Goal: Find specific page/section: Find specific page/section

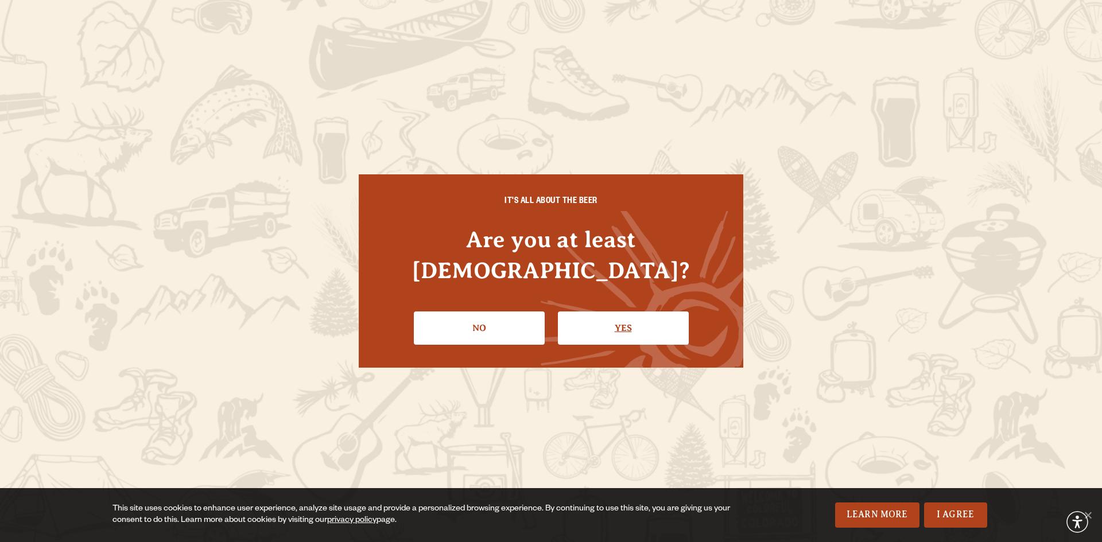
click at [621, 314] on link "Yes" at bounding box center [623, 328] width 131 height 33
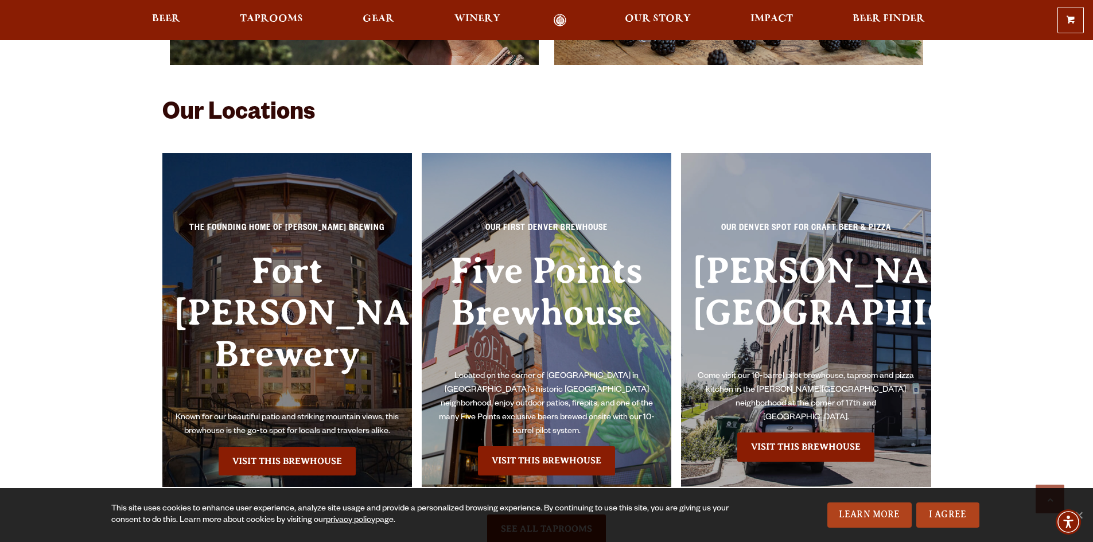
scroll to position [2582, 0]
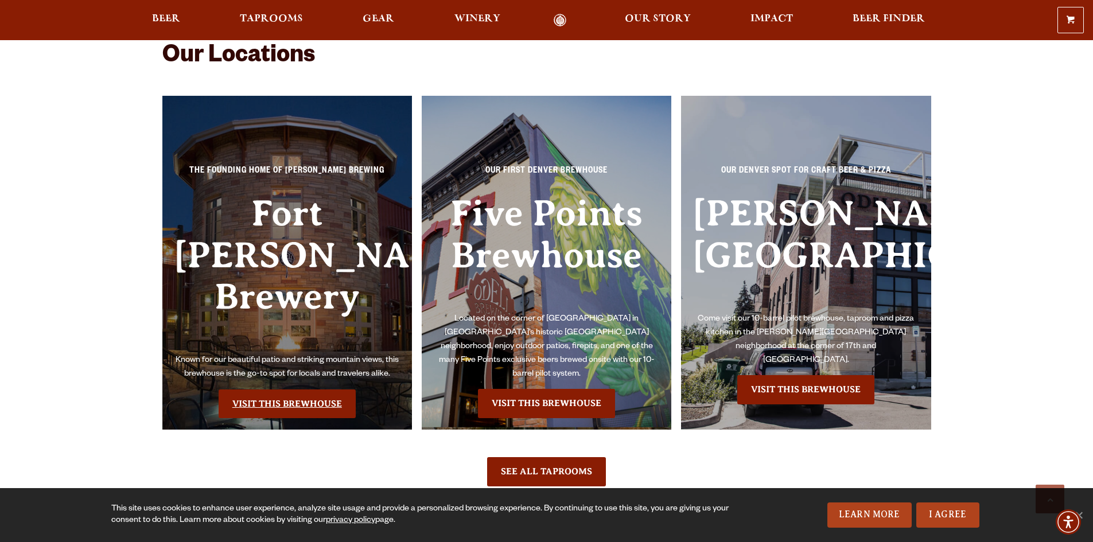
click at [320, 390] on link "Visit this Brewhouse" at bounding box center [287, 404] width 137 height 29
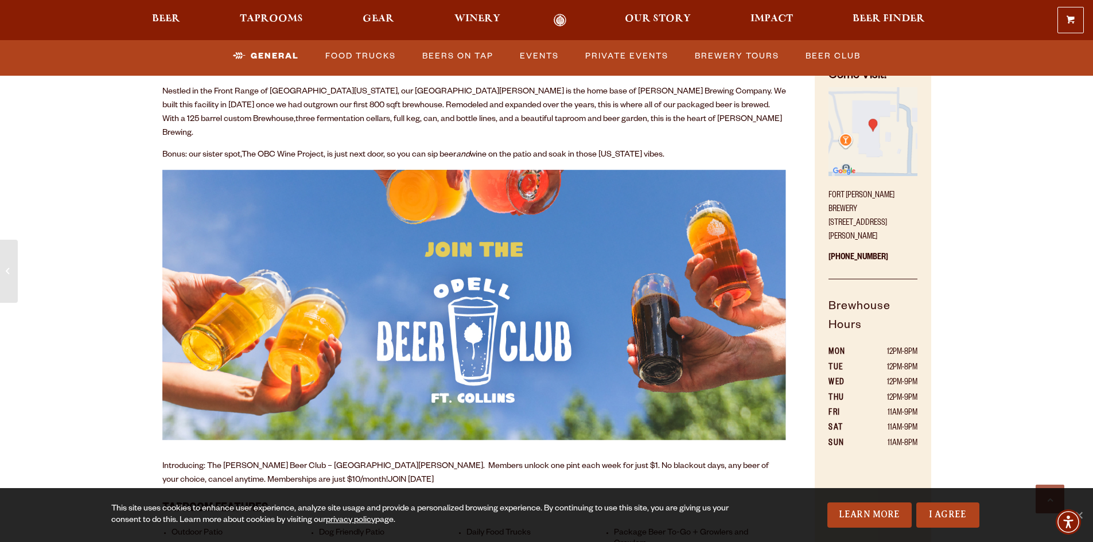
scroll to position [459, 0]
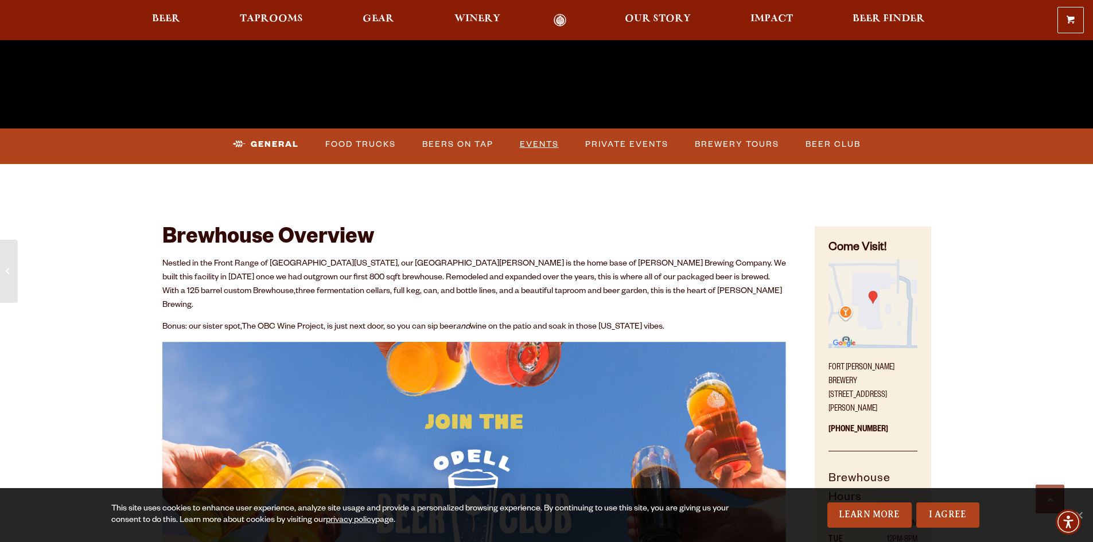
click at [540, 145] on link "Events" at bounding box center [539, 144] width 48 height 26
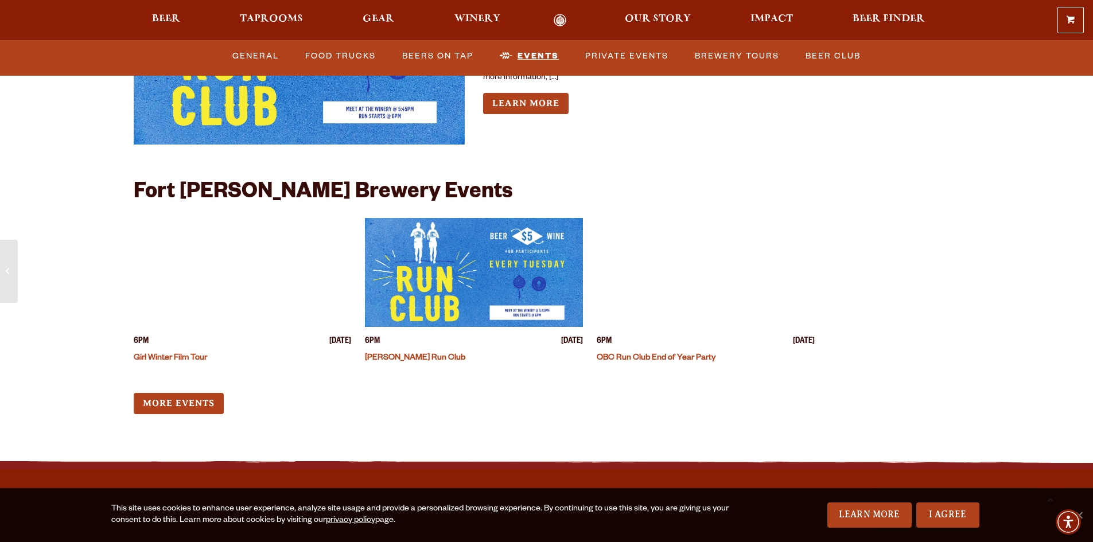
scroll to position [4511, 0]
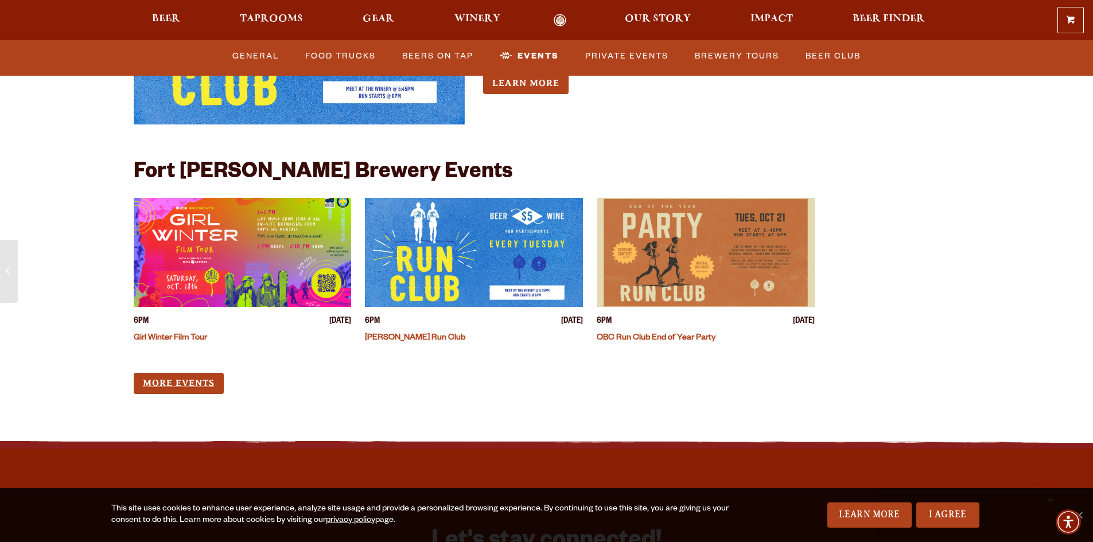
click at [189, 373] on link "More Events" at bounding box center [179, 383] width 90 height 21
